Goal: Navigation & Orientation: Go to known website

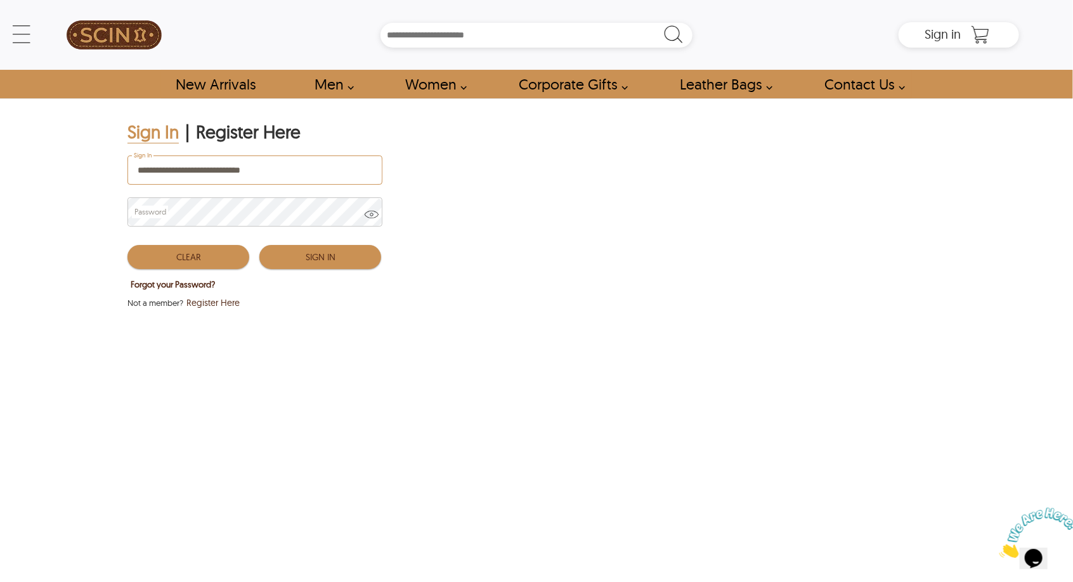
click at [303, 260] on button "Sign In" at bounding box center [320, 257] width 122 height 24
click at [129, 433] on div "**********" at bounding box center [536, 345] width 1073 height 494
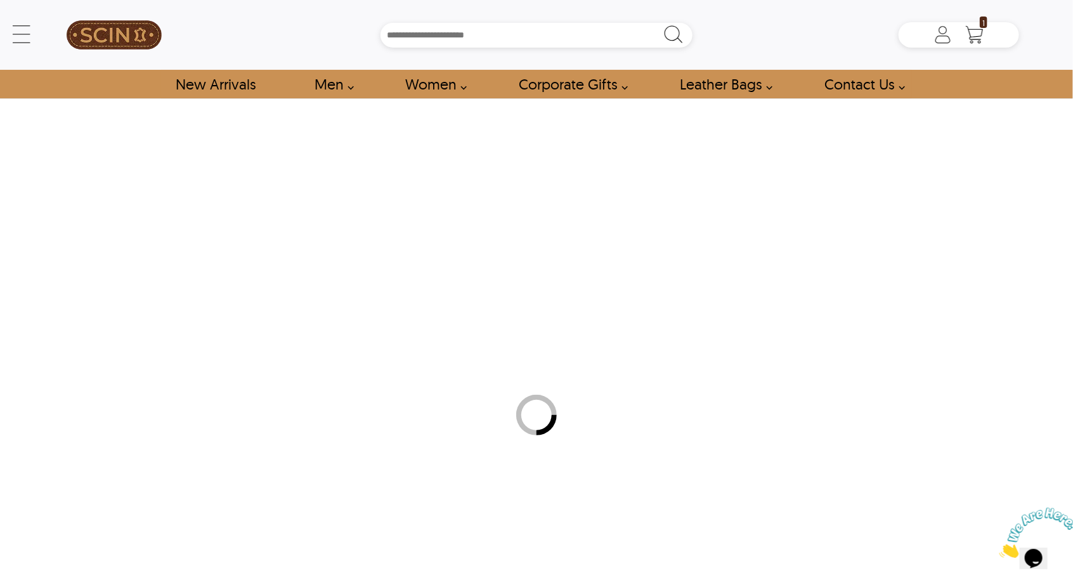
type input "*****"
